Goal: Task Accomplishment & Management: Manage account settings

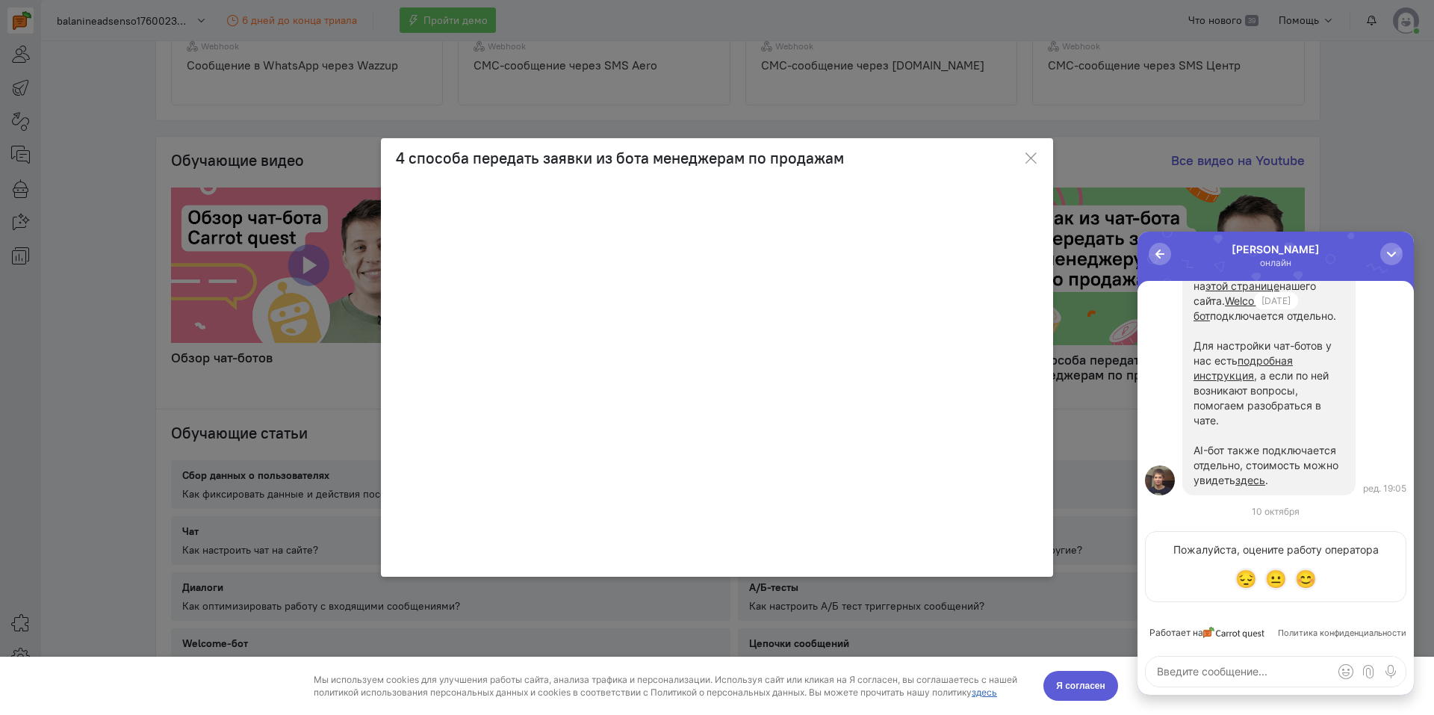
scroll to position [-149, 0]
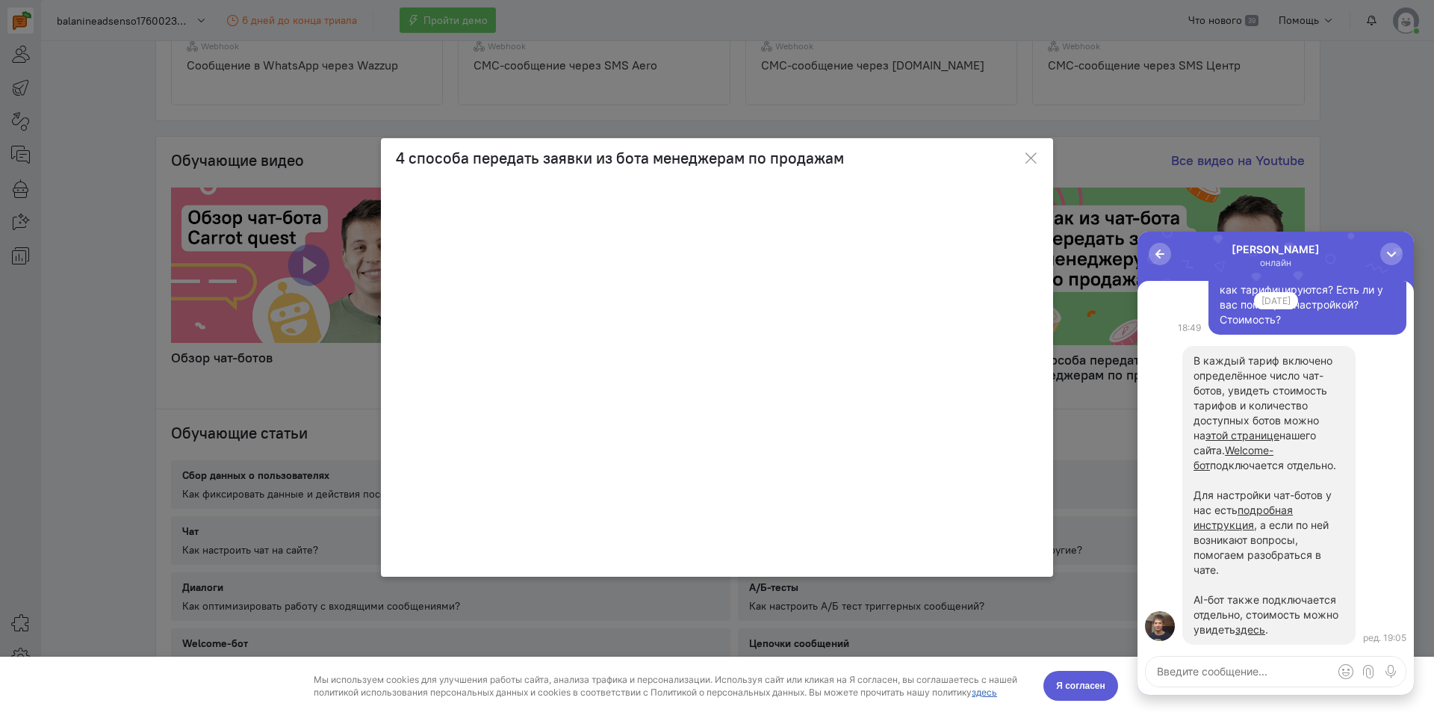
click at [1384, 159] on ngb-modal-window "4 способа передать заявки из бота менеджерам по продажам" at bounding box center [717, 357] width 1434 height 715
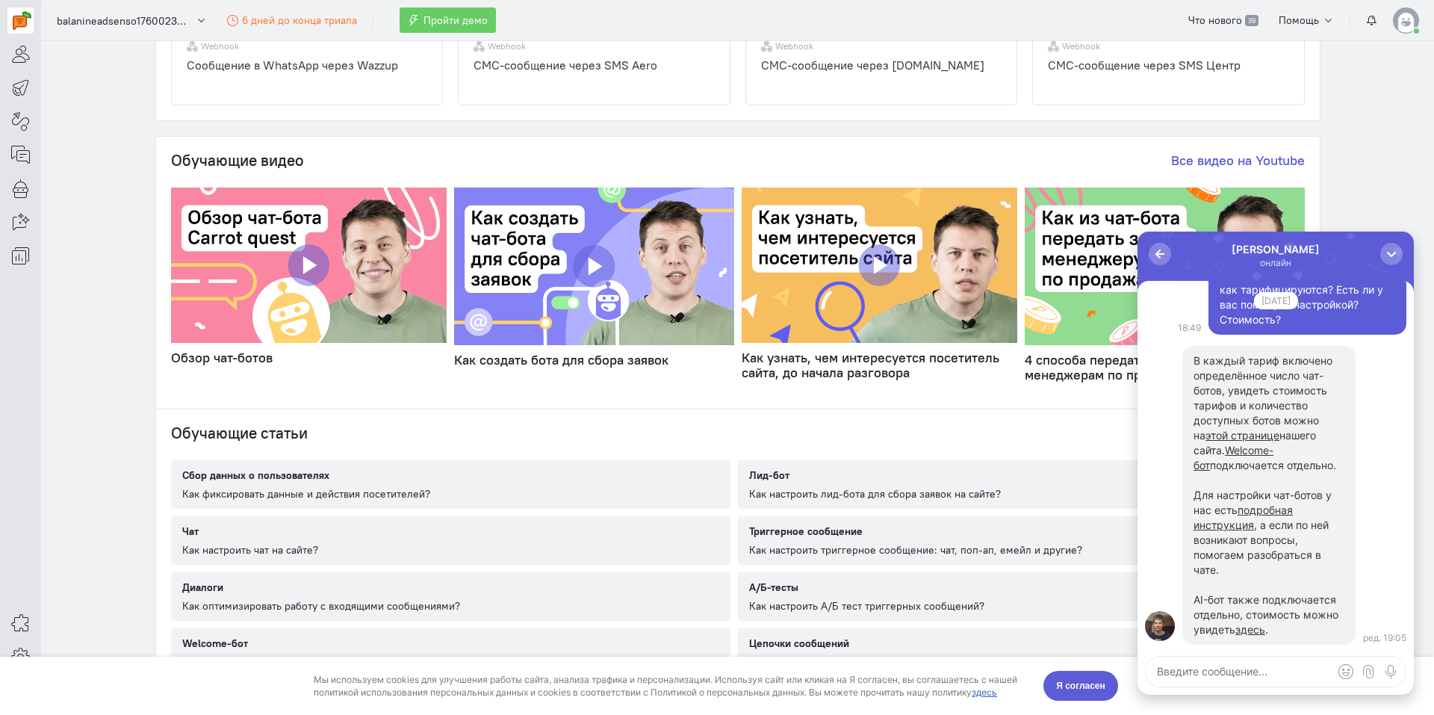
click at [1404, 28] on img at bounding box center [1405, 20] width 26 height 26
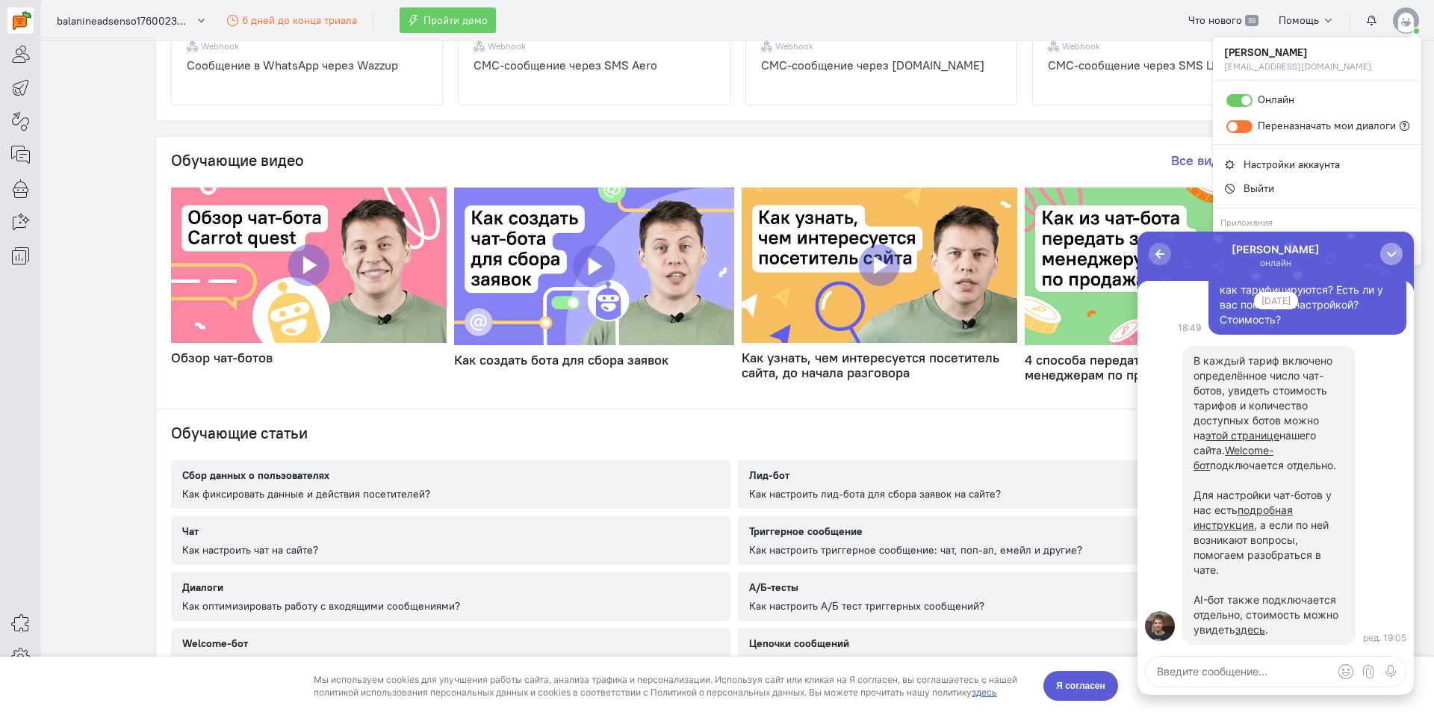
click at [1384, 249] on div "button" at bounding box center [1391, 253] width 15 height 15
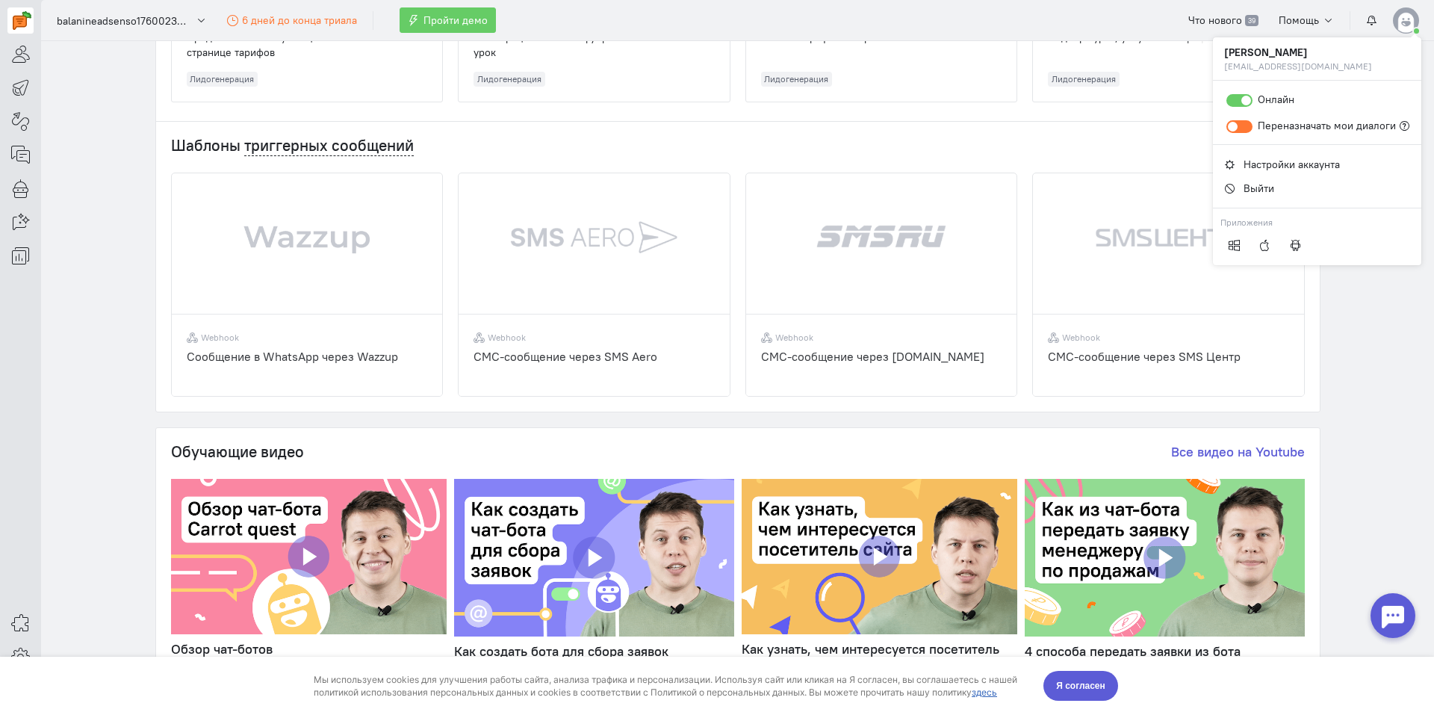
scroll to position [344, 0]
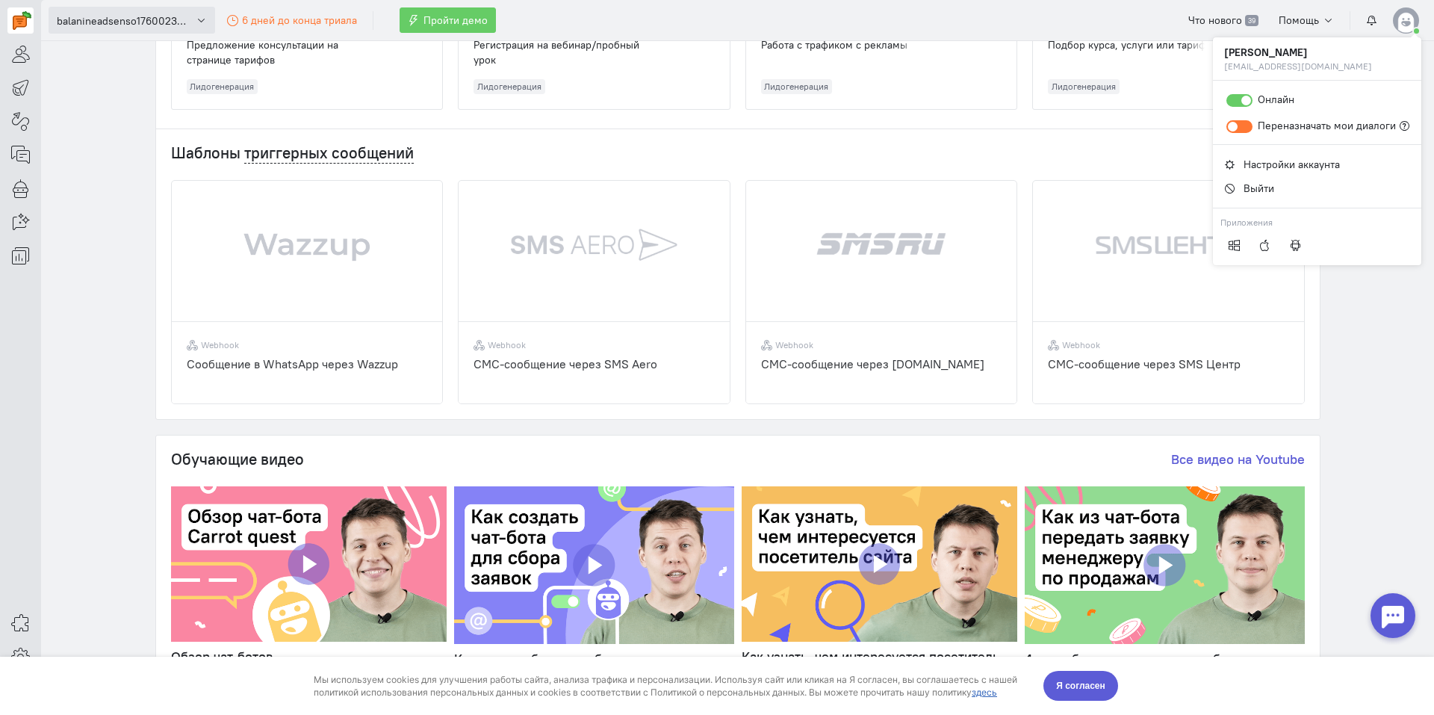
click at [100, 23] on span "balanineadsenso1760023413" at bounding box center [124, 20] width 134 height 15
click at [100, 22] on span "balanineadsenso1760023413" at bounding box center [124, 20] width 134 height 15
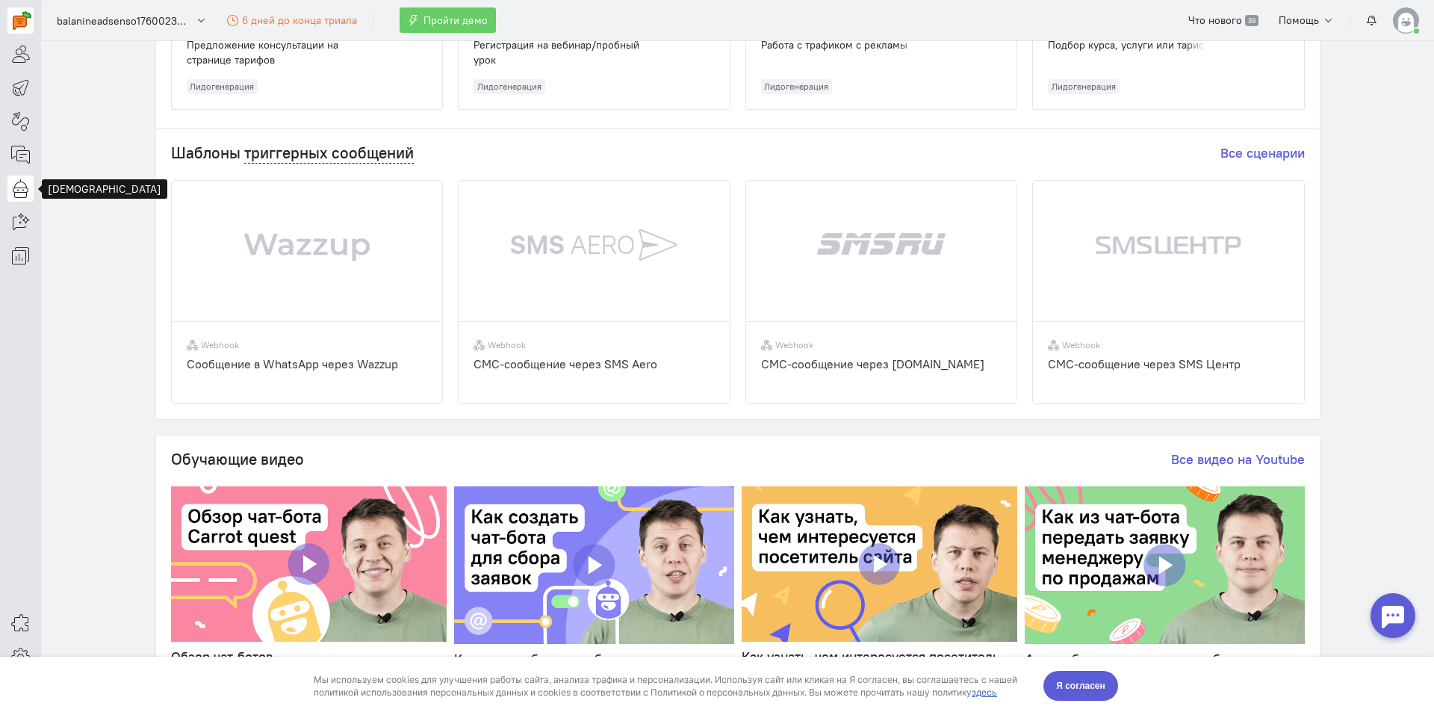
click at [14, 192] on icon at bounding box center [20, 188] width 19 height 18
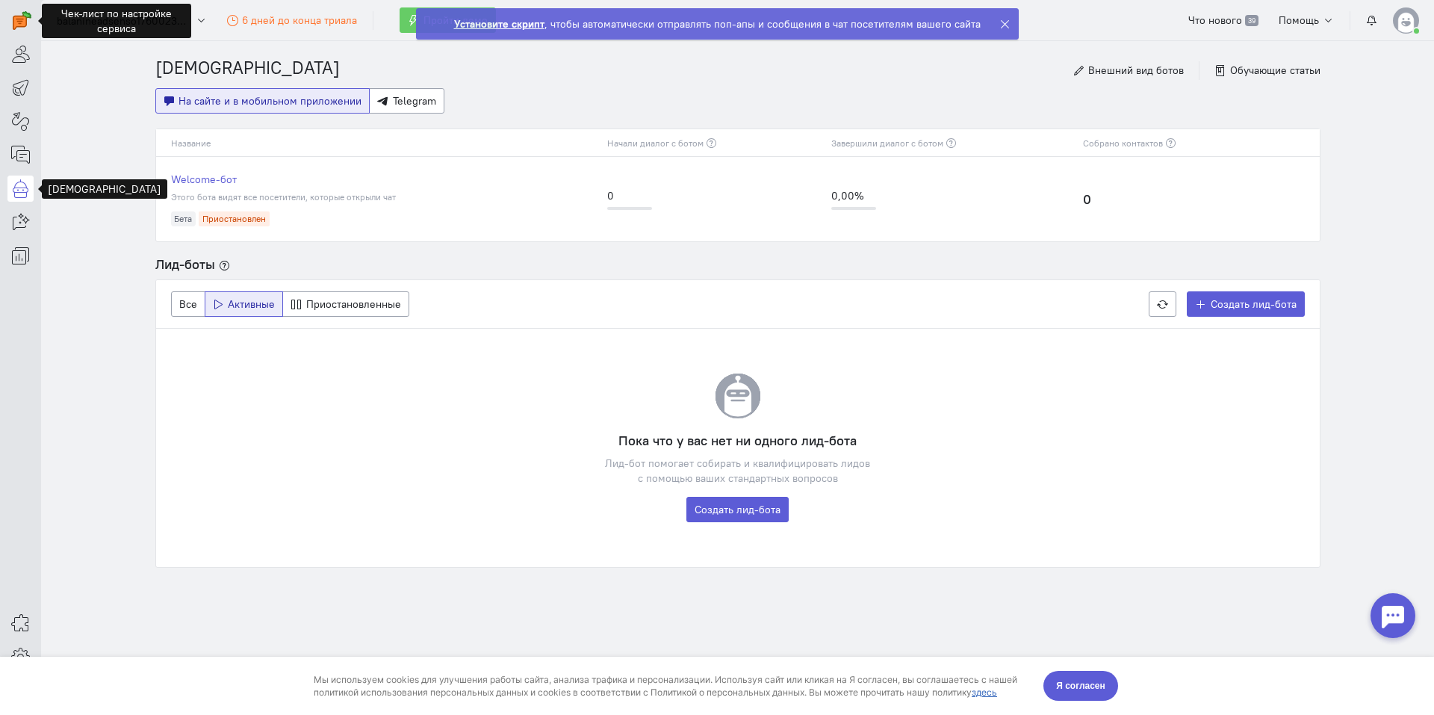
click at [499, 25] on strong "Установите скрипт" at bounding box center [499, 23] width 90 height 13
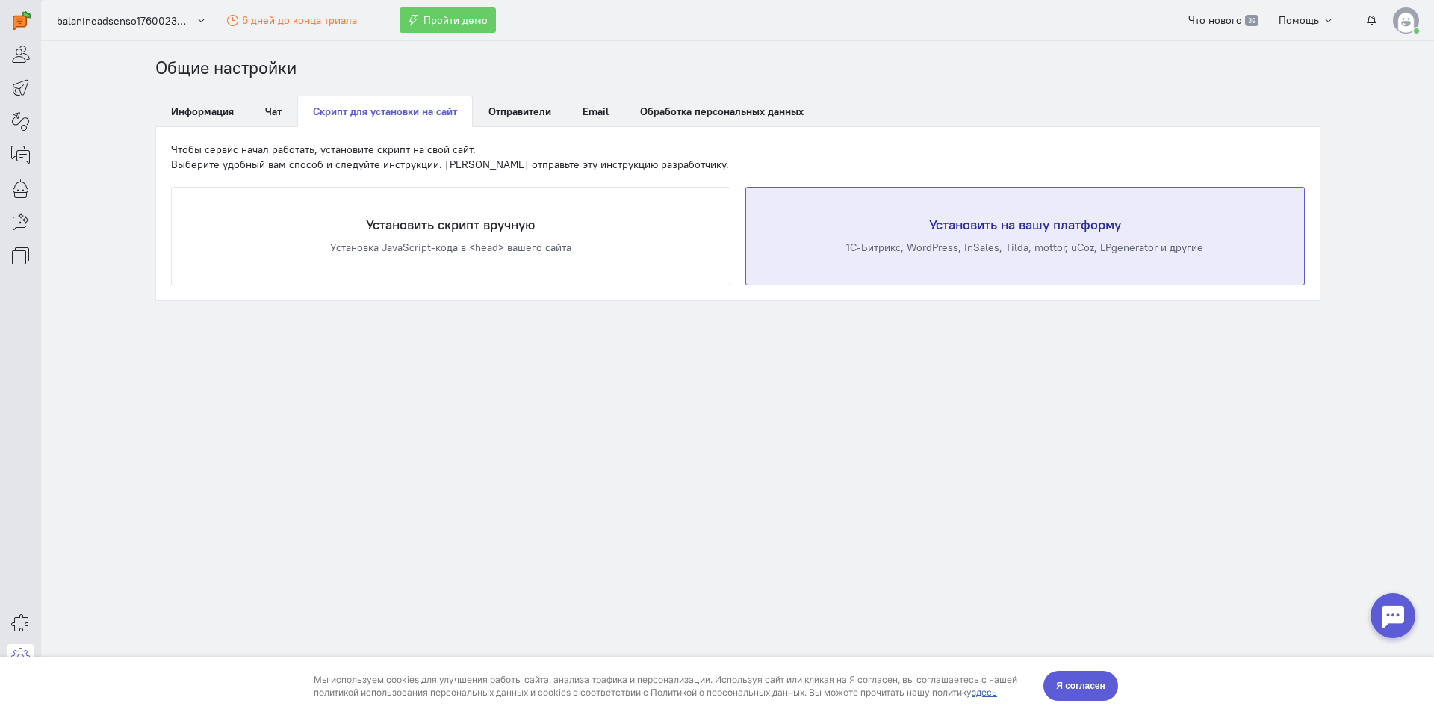
click at [884, 249] on div "1С-Битрикс, WordPress, InSales, Tilda, mottor, uCoz, LPgenerator и другие" at bounding box center [1025, 247] width 498 height 15
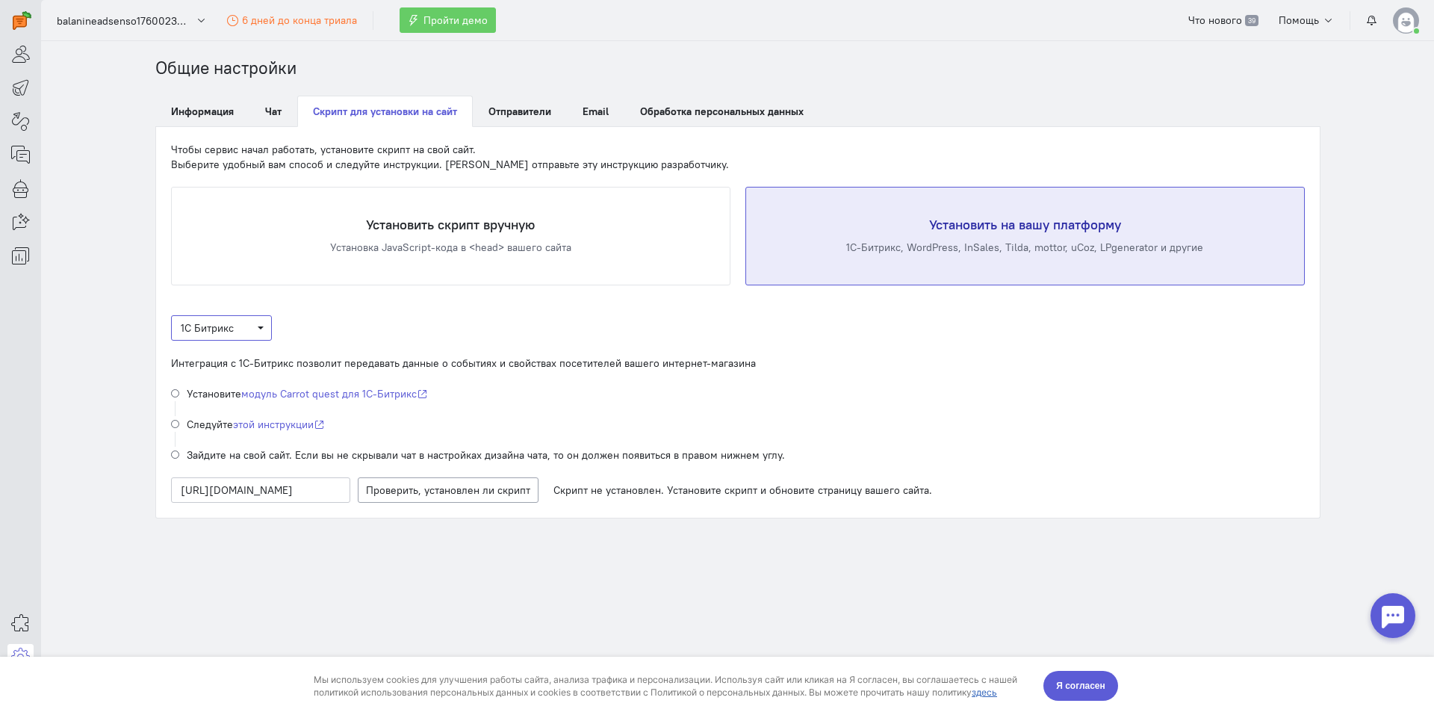
click at [260, 329] on span "1С Битрикс" at bounding box center [221, 327] width 81 height 15
click at [257, 455] on div "Tilda" at bounding box center [230, 451] width 97 height 15
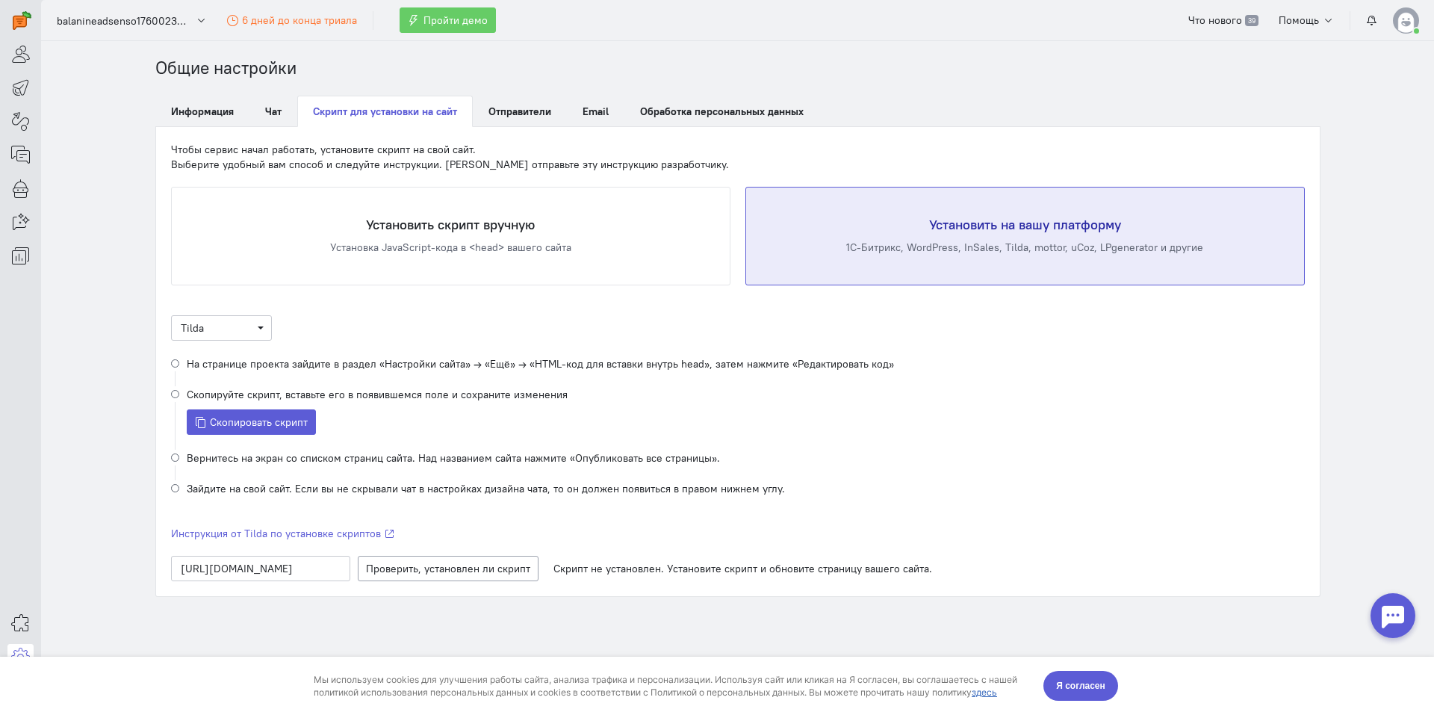
click at [1401, 27] on img at bounding box center [1405, 20] width 26 height 26
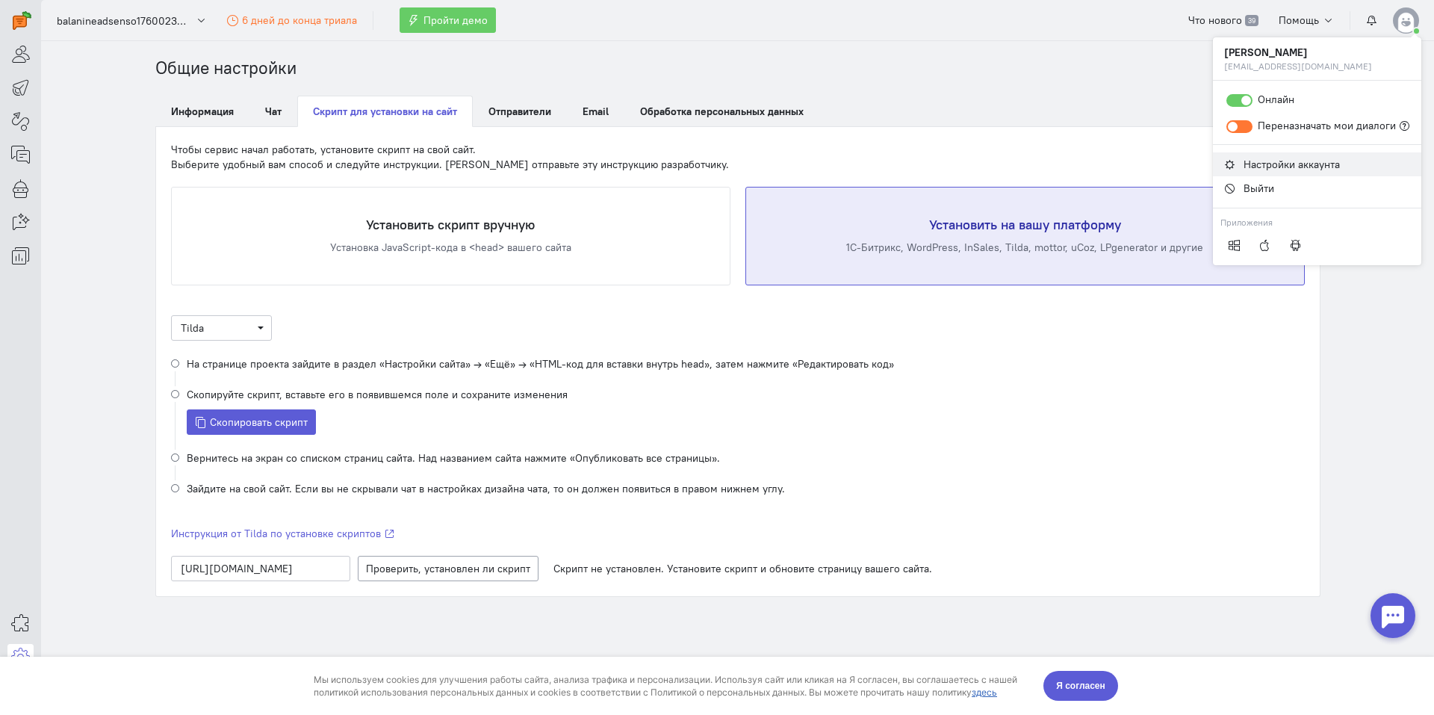
click at [1296, 169] on span "Настройки аккаунта" at bounding box center [1291, 164] width 96 height 13
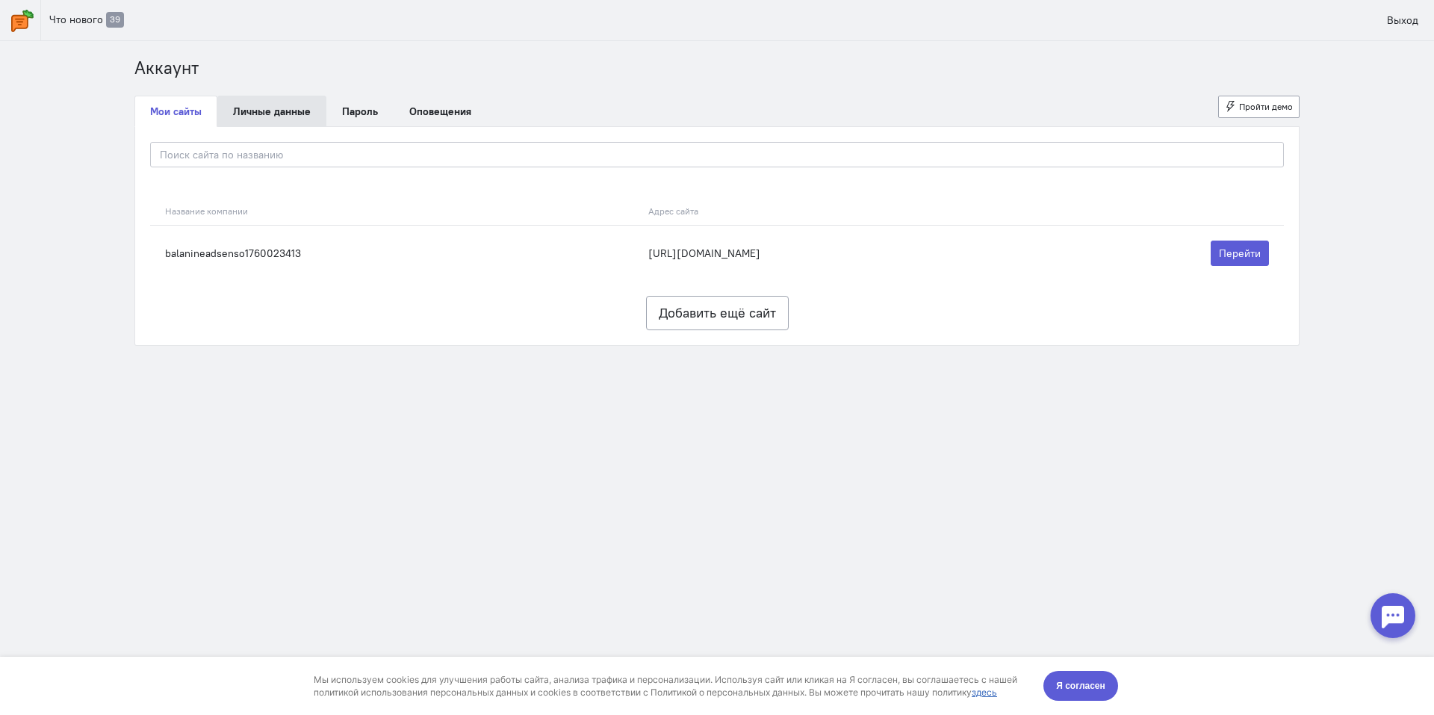
click at [264, 114] on link "Личные данные" at bounding box center [271, 111] width 109 height 31
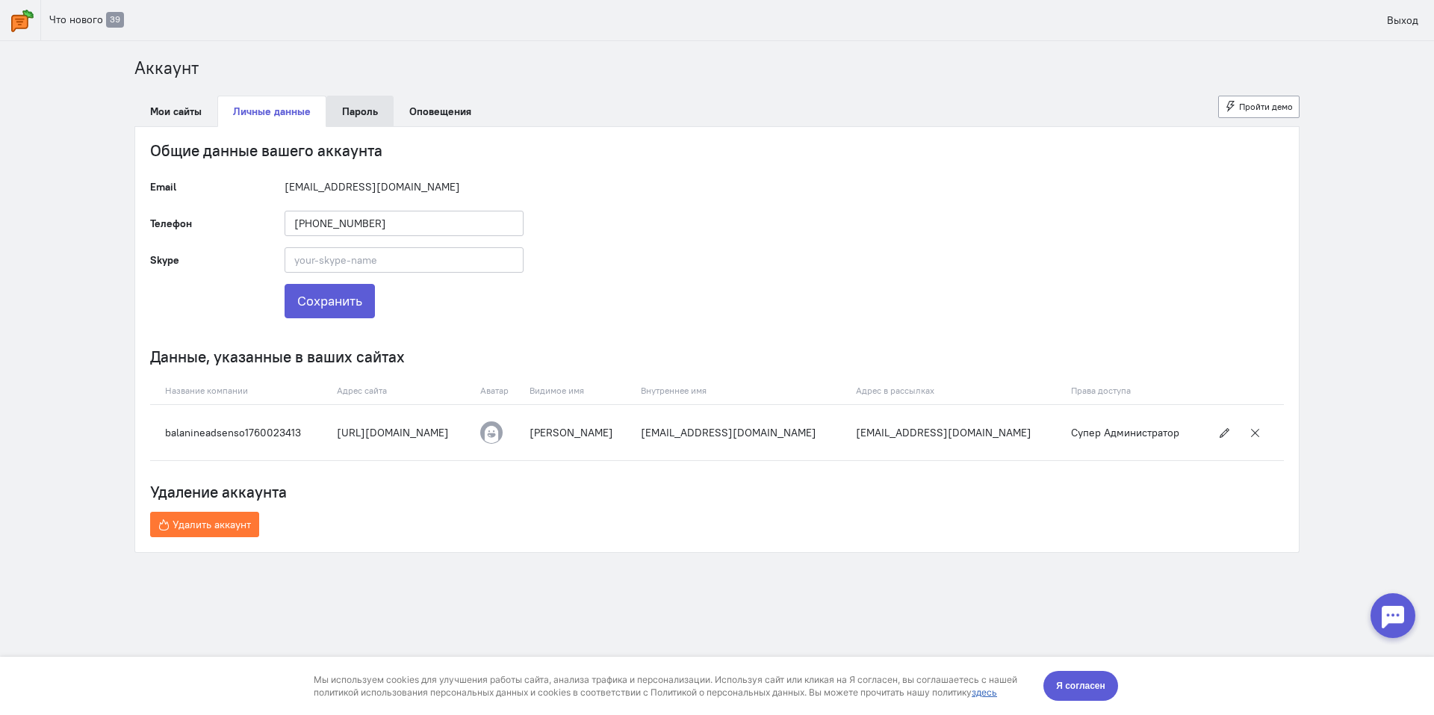
click at [355, 118] on link "Пароль" at bounding box center [359, 111] width 67 height 31
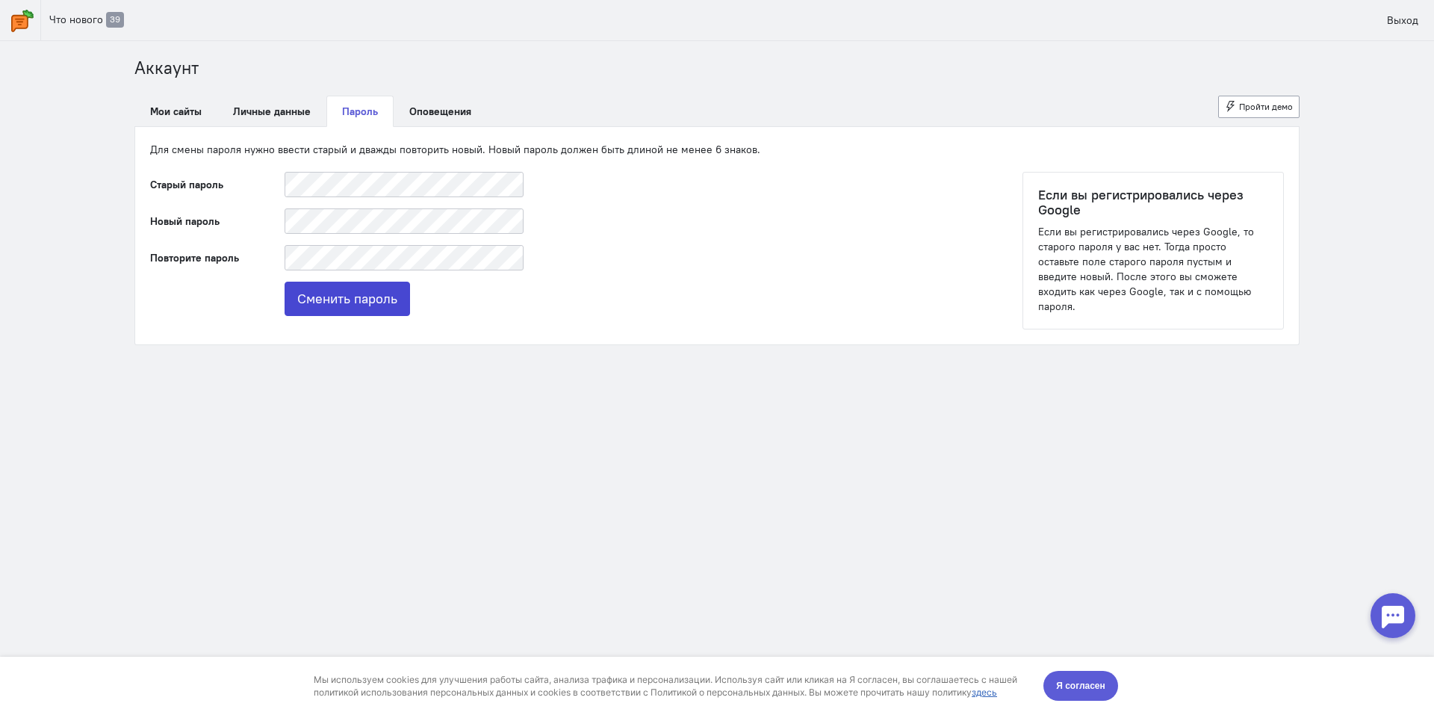
click at [382, 299] on button "Сменить пароль" at bounding box center [346, 298] width 125 height 34
click at [178, 111] on link "Мои сайты" at bounding box center [175, 111] width 83 height 31
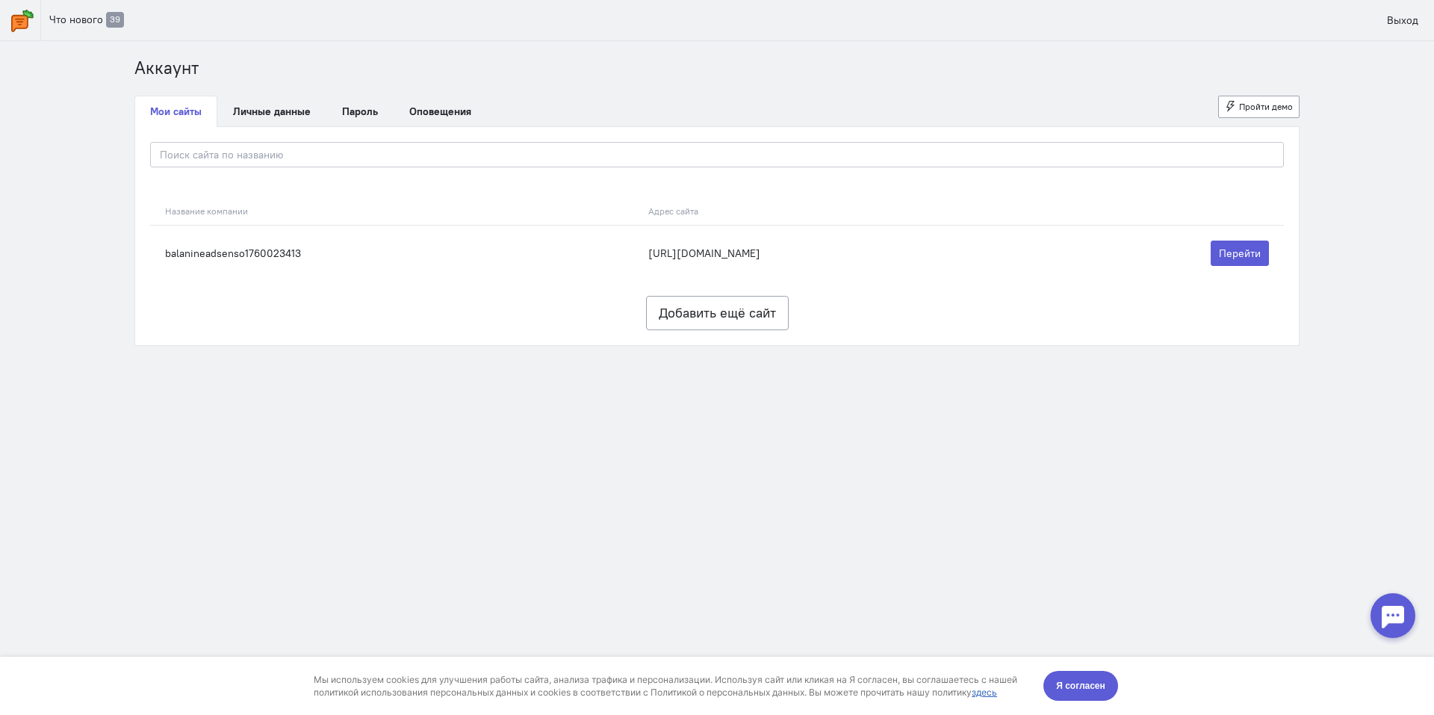
click at [1310, 34] on cq-account-header "Что нового 39 Выход" at bounding box center [717, 20] width 1434 height 41
click at [1012, 367] on section "Что нового 39 Выход [GEOGRAPHIC_DATA] Мои сайты Личные данные [GEOGRAPHIC_DATA]…" at bounding box center [717, 357] width 1434 height 715
click at [16, 28] on img at bounding box center [22, 21] width 22 height 22
click at [12, 26] on img at bounding box center [22, 21] width 22 height 22
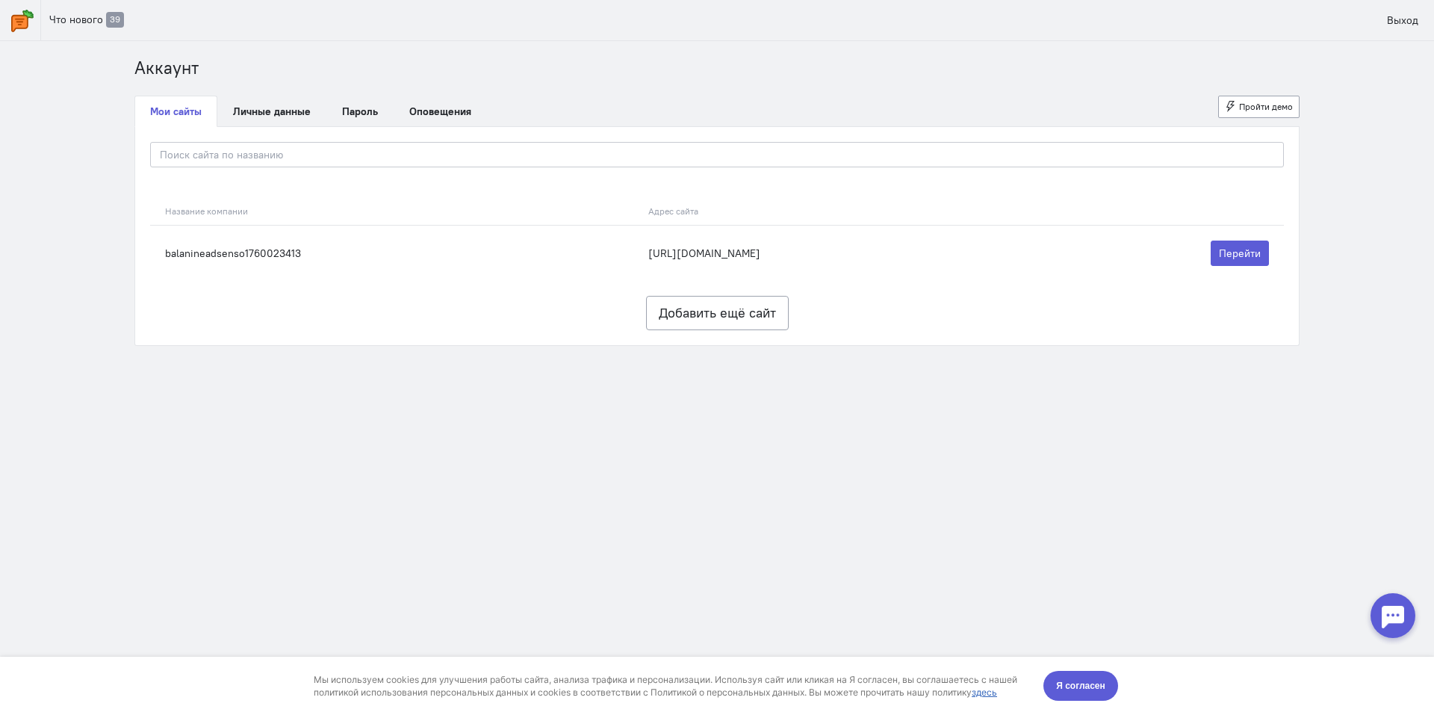
click at [35, 25] on link at bounding box center [20, 20] width 41 height 40
click at [23, 18] on img at bounding box center [22, 21] width 22 height 22
